Goal: Obtain resource: Download file/media

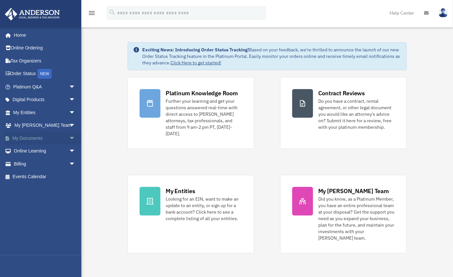
click at [69, 137] on span "arrow_drop_down" at bounding box center [75, 138] width 13 height 13
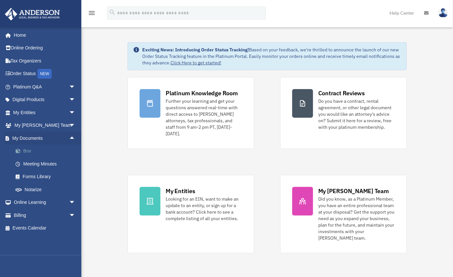
click at [25, 150] on link "Box" at bounding box center [47, 151] width 76 height 13
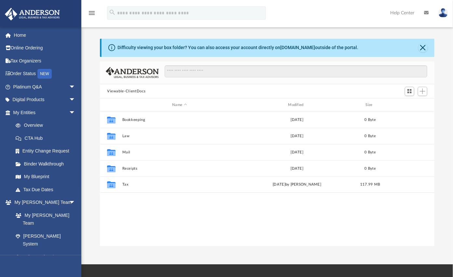
scroll to position [144, 331]
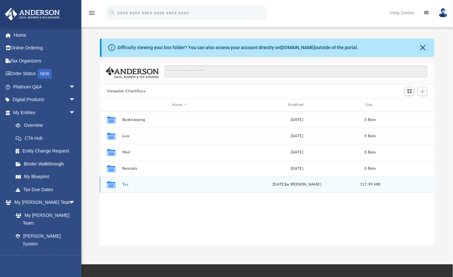
click at [126, 184] on button "Tax" at bounding box center [179, 185] width 115 height 4
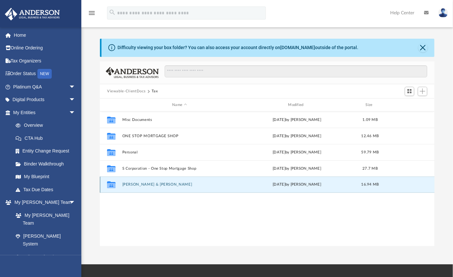
click at [142, 184] on button "Tsaggaris, Dean & Zhao, Alicia" at bounding box center [179, 185] width 115 height 4
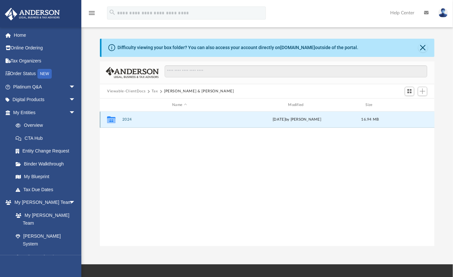
click at [127, 119] on button "2024" at bounding box center [179, 120] width 115 height 4
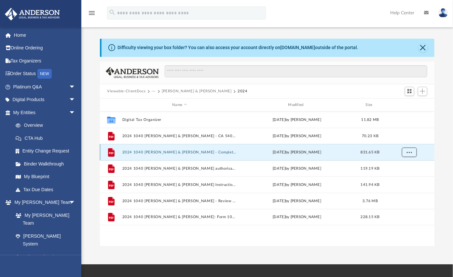
click at [408, 151] on span "More options" at bounding box center [409, 153] width 5 height 4
click at [407, 176] on li "Download" at bounding box center [403, 175] width 19 height 7
click at [151, 90] on span "Viewable-ClientDocs" at bounding box center [129, 92] width 45 height 6
click at [152, 90] on button "···" at bounding box center [154, 92] width 4 height 6
click at [157, 103] on li "Tax" at bounding box center [158, 102] width 6 height 7
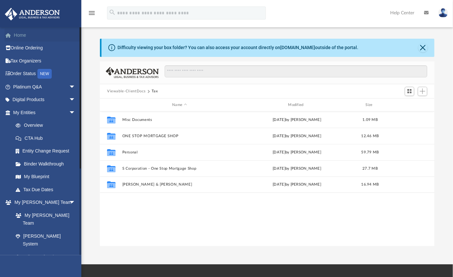
click at [21, 35] on link "Home" at bounding box center [45, 35] width 81 height 13
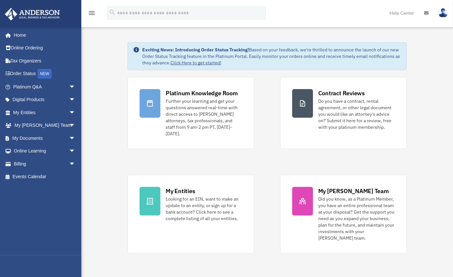
click at [444, 12] on img at bounding box center [444, 12] width 10 height 9
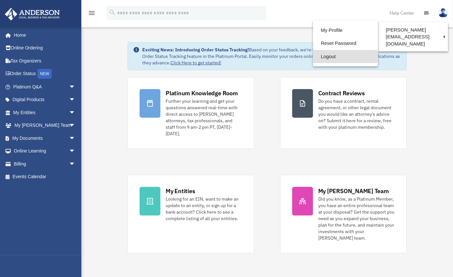
click at [323, 58] on link "Logout" at bounding box center [345, 56] width 65 height 13
